Goal: Task Accomplishment & Management: Use online tool/utility

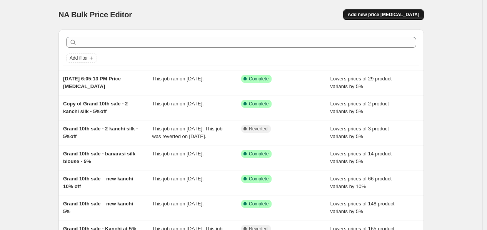
click at [377, 19] on button "Add new price [MEDICAL_DATA]" at bounding box center [383, 14] width 81 height 11
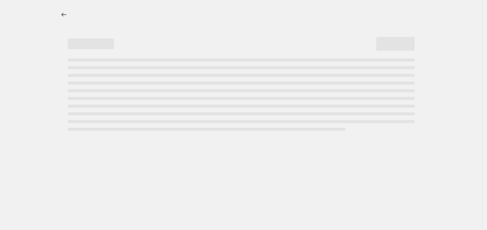
select select "percentage"
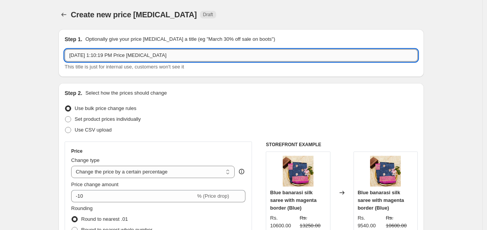
drag, startPoint x: 168, startPoint y: 52, endPoint x: 70, endPoint y: 56, distance: 97.8
click at [70, 56] on input "[DATE] 1:10:19 PM Price [MEDICAL_DATA]" at bounding box center [241, 55] width 353 height 12
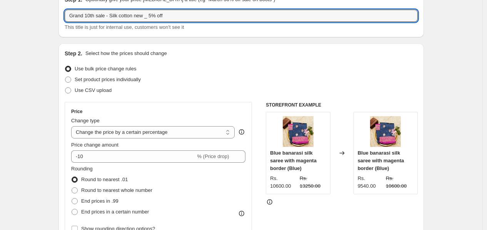
scroll to position [85, 0]
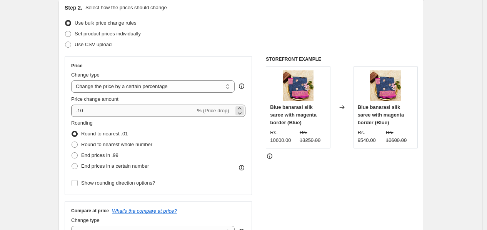
type input "Grand 10th sale - Silk cotton new _ 5% off"
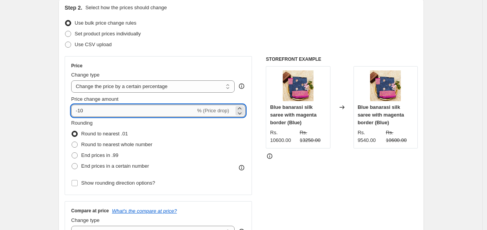
click at [95, 112] on input "-10" at bounding box center [133, 111] width 124 height 12
type input "-1"
type input "-5"
click at [98, 142] on span "Round to nearest whole number" at bounding box center [116, 145] width 71 height 6
click at [72, 142] on input "Round to nearest whole number" at bounding box center [72, 142] width 0 height 0
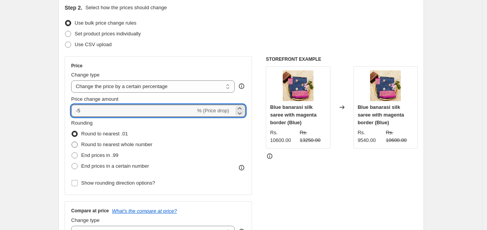
radio input "true"
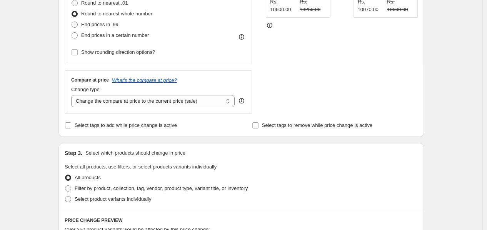
scroll to position [299, 0]
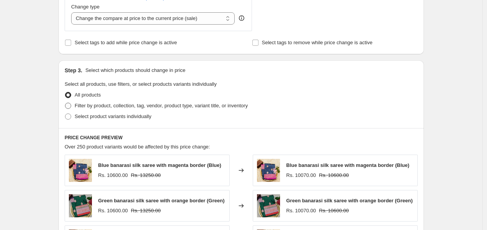
click at [105, 111] on label "Filter by product, collection, tag, vendor, product type, variant title, or inv…" at bounding box center [156, 105] width 183 height 11
click at [65, 103] on input "Filter by product, collection, tag, vendor, product type, variant title, or inv…" at bounding box center [65, 103] width 0 height 0
radio input "true"
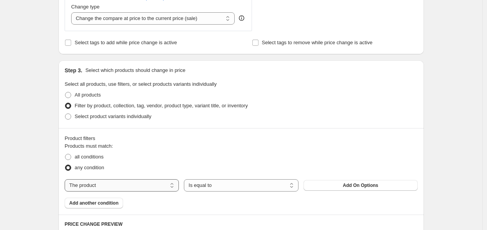
click at [134, 187] on select "The product The product's collection The product's tag The product's vendor The…" at bounding box center [122, 185] width 114 height 12
select select "tag"
click at [345, 186] on button "10% OFF" at bounding box center [361, 185] width 114 height 11
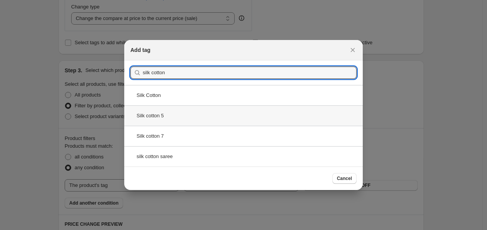
type input "silk cotton"
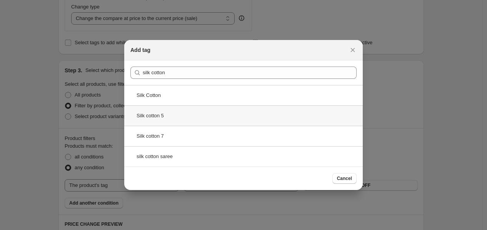
click at [171, 120] on div "Silk cotton 5" at bounding box center [243, 115] width 239 height 20
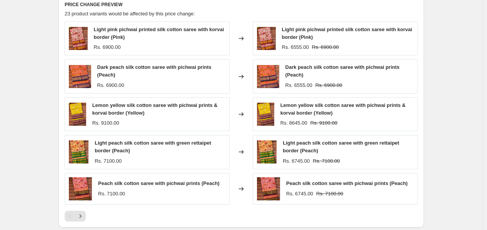
scroll to position [598, 0]
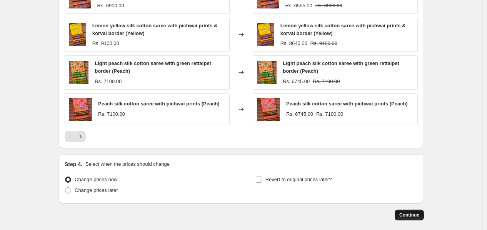
drag, startPoint x: 412, startPoint y: 215, endPoint x: 407, endPoint y: 212, distance: 6.4
click at [407, 212] on button "Continue" at bounding box center [409, 215] width 29 height 11
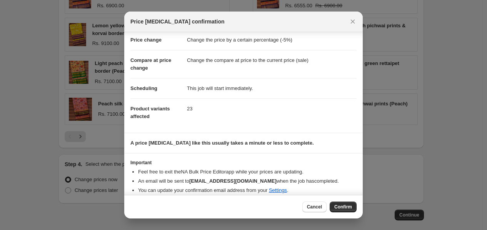
scroll to position [22, 0]
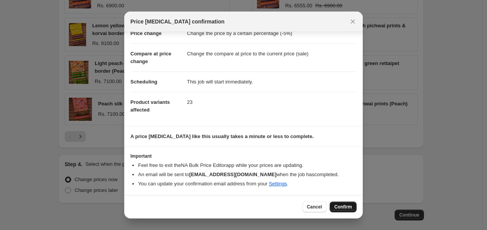
click at [341, 208] on span "Confirm" at bounding box center [343, 207] width 18 height 6
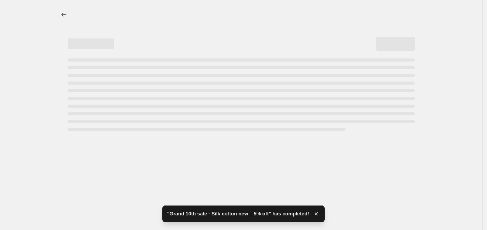
select select "percentage"
select select "tag"
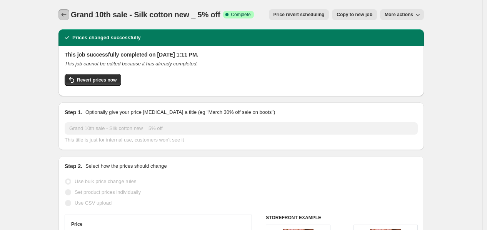
click at [63, 14] on icon "Price change jobs" at bounding box center [64, 15] width 8 height 8
